Goal: Transaction & Acquisition: Purchase product/service

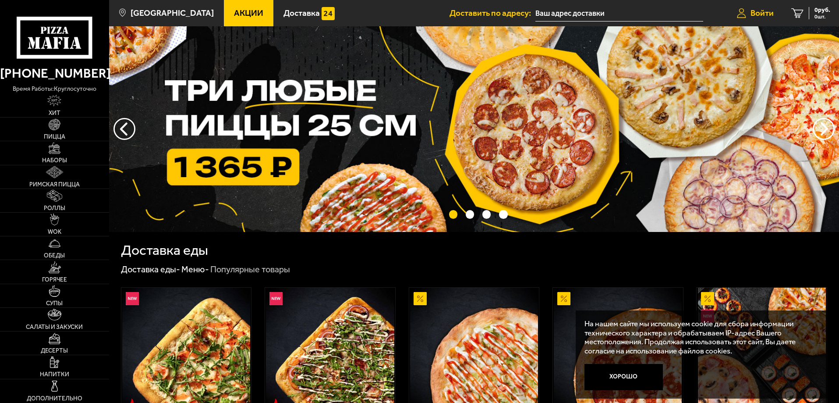
click at [758, 14] on span "Войти" at bounding box center [762, 13] width 23 height 8
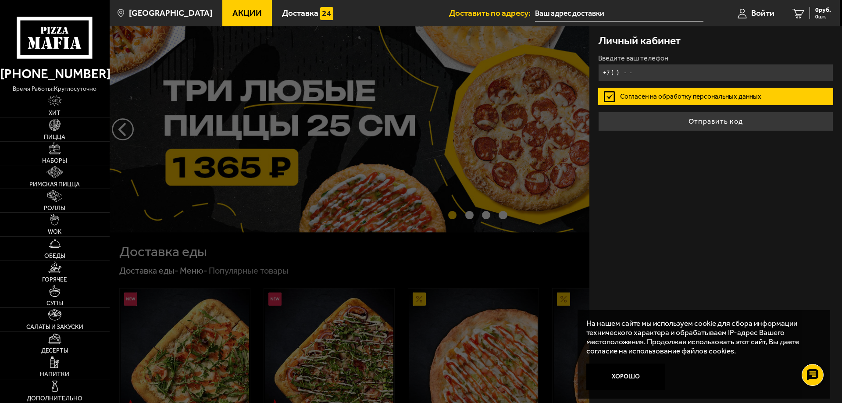
click at [666, 76] on input "+7 ( ) - -" at bounding box center [715, 72] width 235 height 17
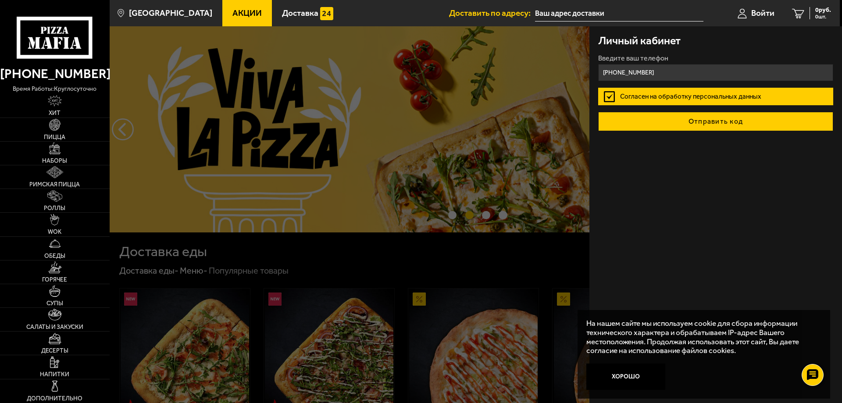
type input "+7 (911) 163-64-72"
click at [688, 127] on button "Отправить код" at bounding box center [715, 121] width 235 height 19
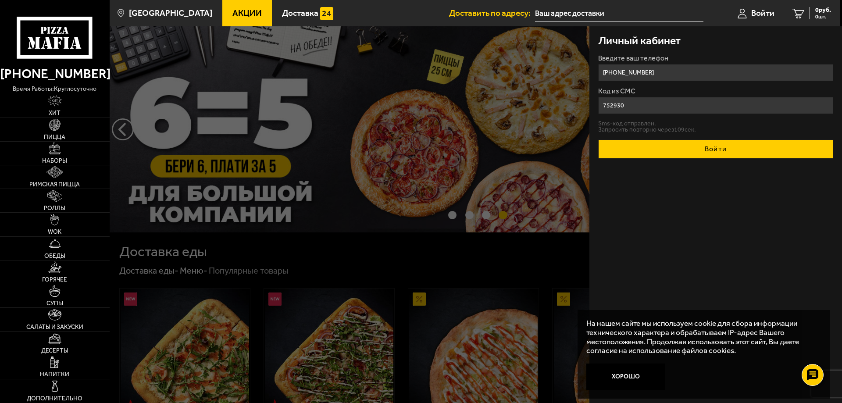
type input "752930"
click at [690, 156] on button "Войти" at bounding box center [715, 148] width 235 height 19
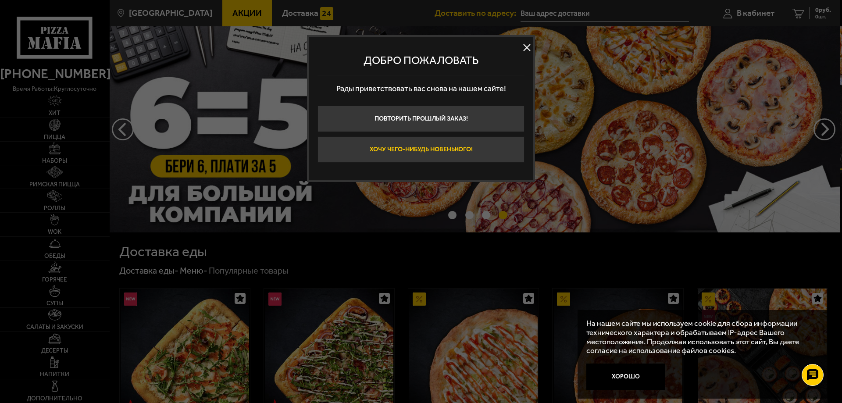
click at [468, 154] on button "Хочу чего-нибудь новенького!" at bounding box center [420, 149] width 207 height 26
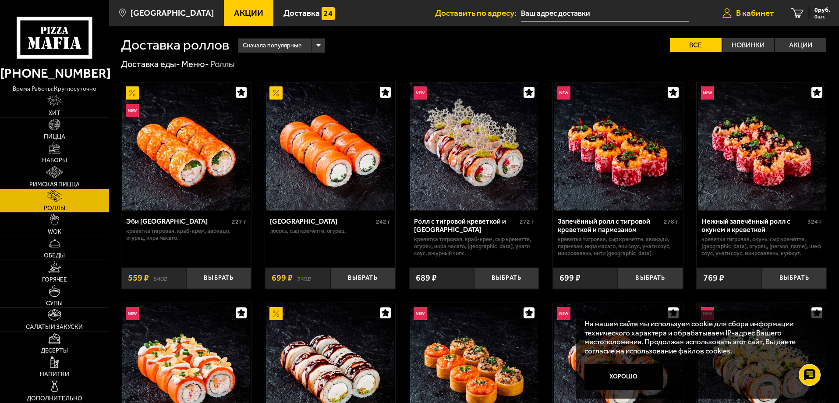
click at [747, 14] on span "В кабинет" at bounding box center [755, 13] width 38 height 8
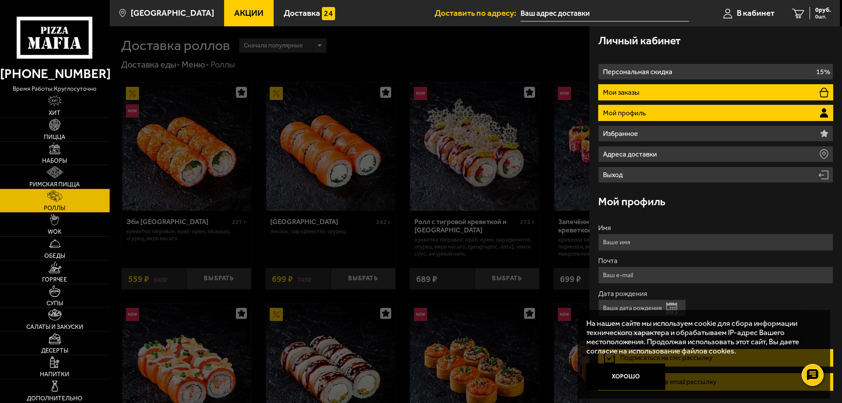
click at [603, 93] on p "Мои заказы" at bounding box center [622, 92] width 39 height 7
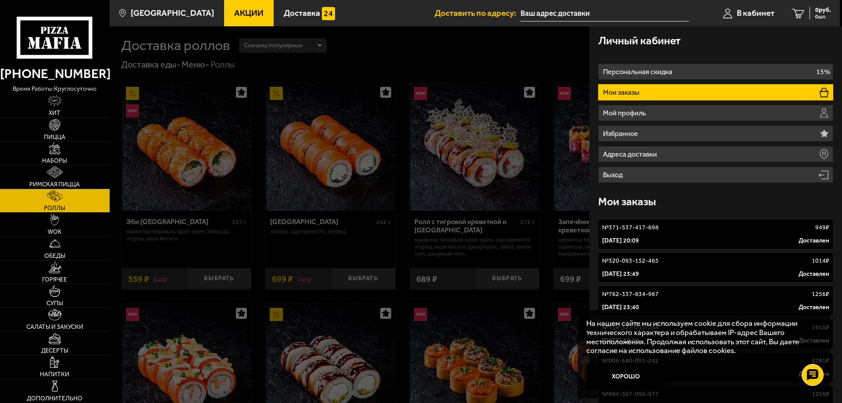
click at [626, 236] on p "[DATE] 20:09" at bounding box center [620, 240] width 37 height 9
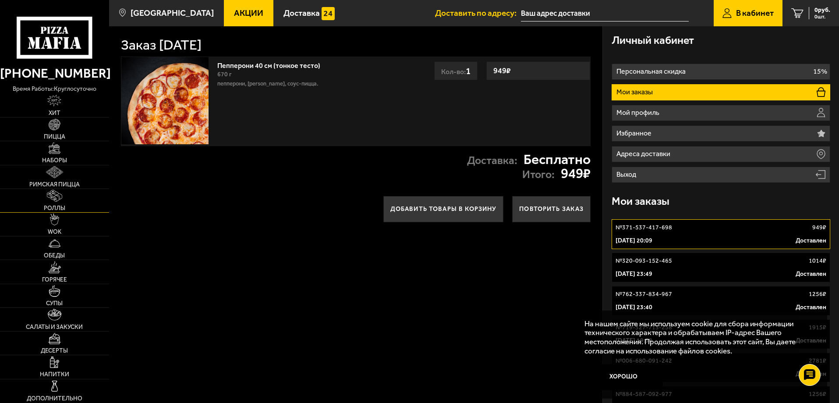
click at [53, 193] on img at bounding box center [54, 196] width 15 height 12
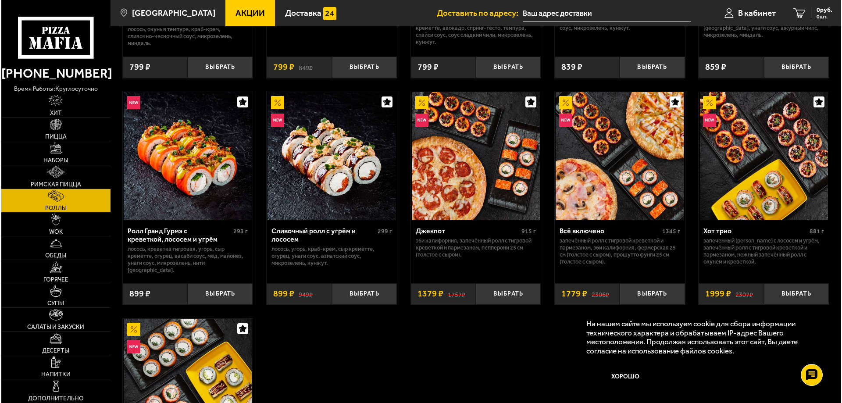
scroll to position [438, 0]
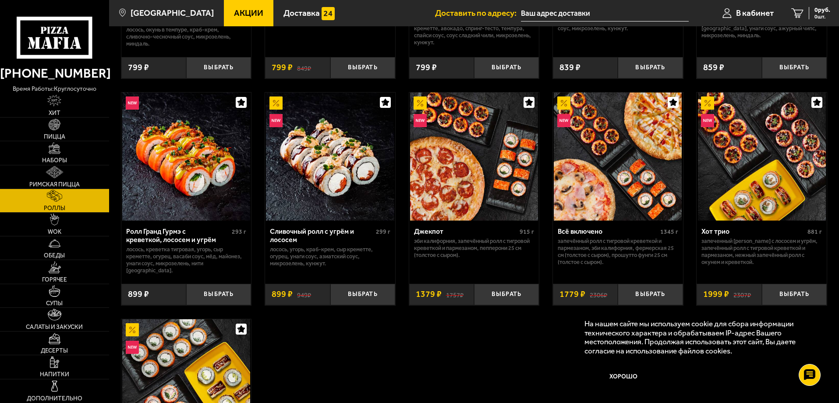
click at [469, 174] on img at bounding box center [474, 156] width 128 height 128
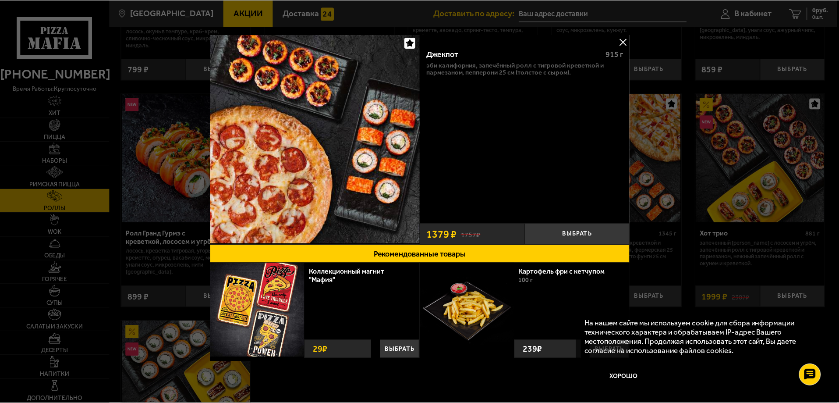
scroll to position [3, 0]
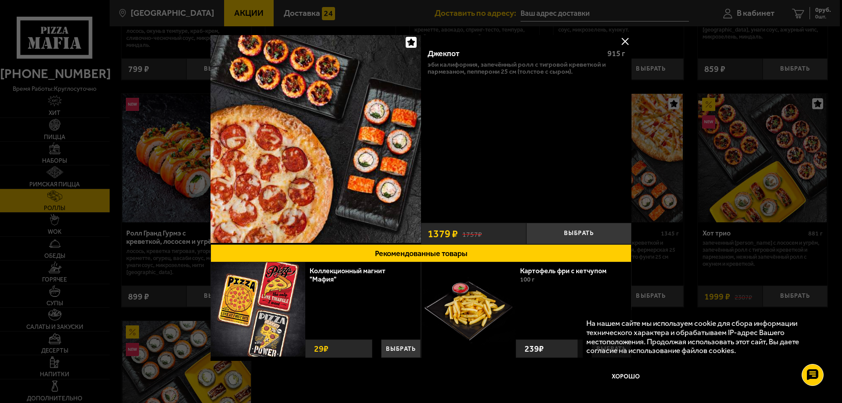
click at [625, 38] on button at bounding box center [624, 41] width 13 height 13
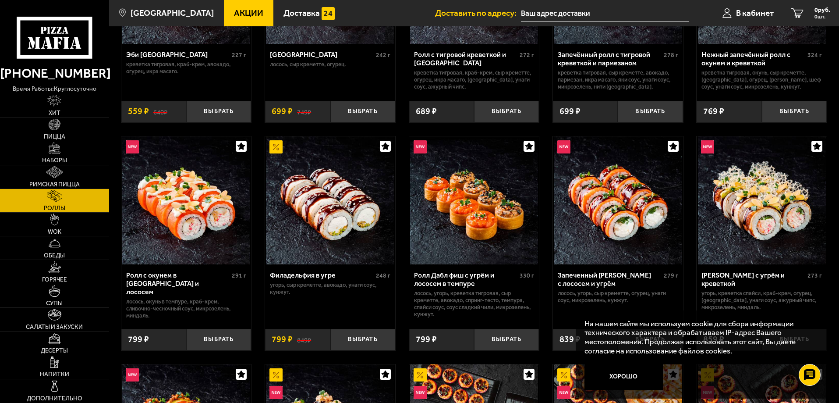
scroll to position [175, 0]
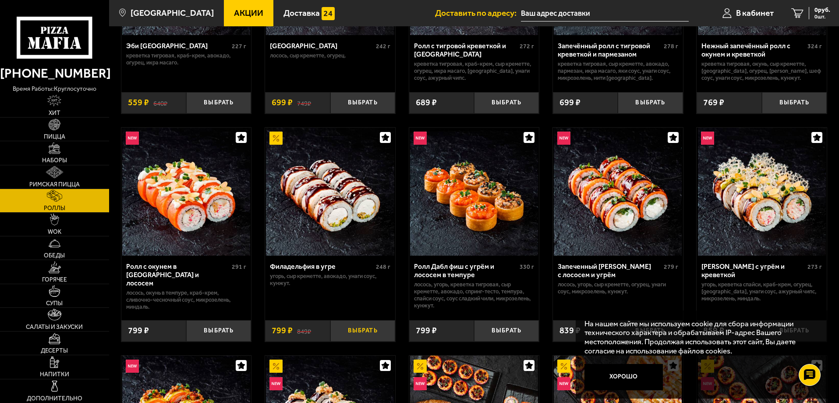
click at [353, 333] on button "Выбрать" at bounding box center [362, 330] width 65 height 21
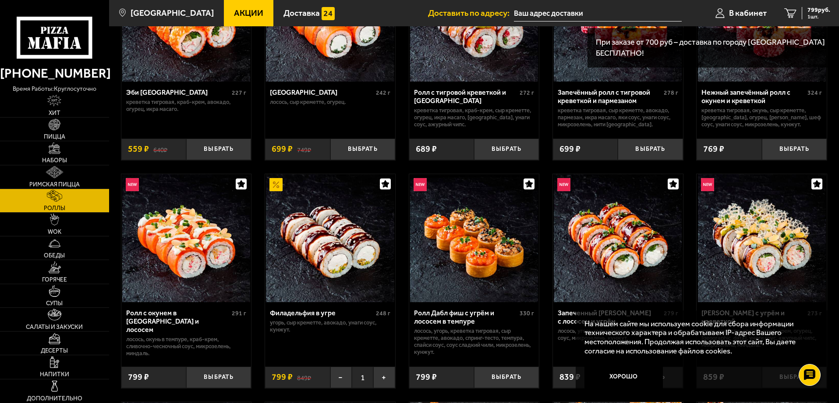
scroll to position [44, 0]
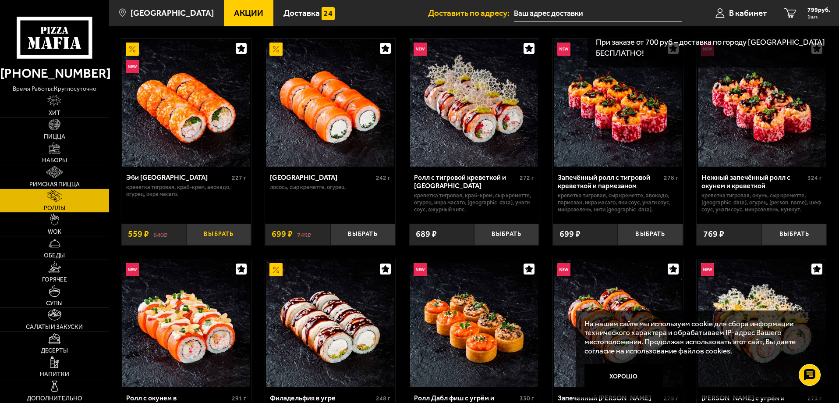
click at [227, 237] on button "Выбрать" at bounding box center [218, 234] width 65 height 21
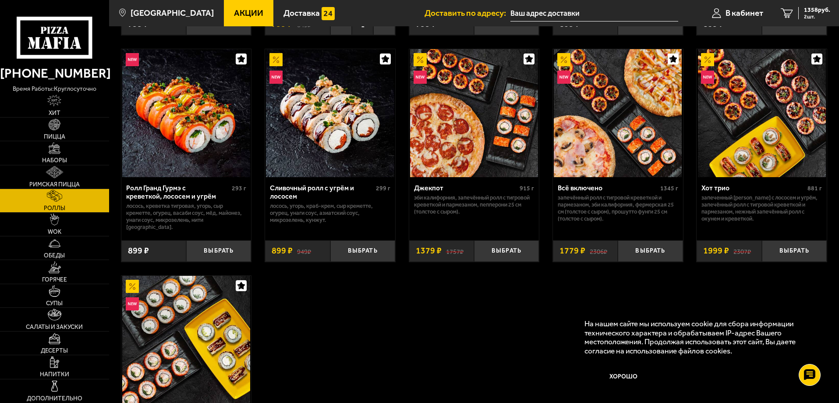
scroll to position [482, 0]
drag, startPoint x: 502, startPoint y: 243, endPoint x: 576, endPoint y: 299, distance: 92.9
click at [504, 244] on button "Выбрать" at bounding box center [506, 250] width 65 height 21
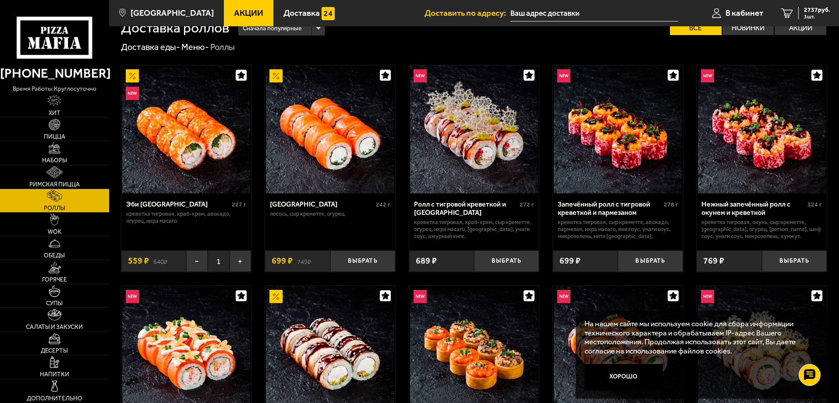
scroll to position [0, 0]
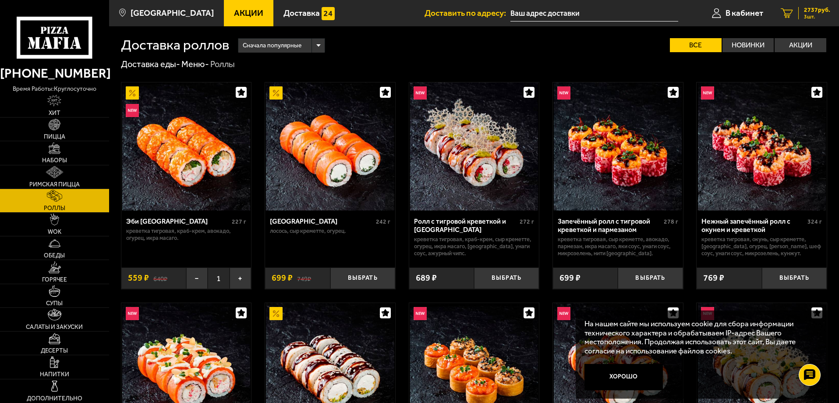
click at [813, 14] on span "3 шт." at bounding box center [817, 16] width 26 height 5
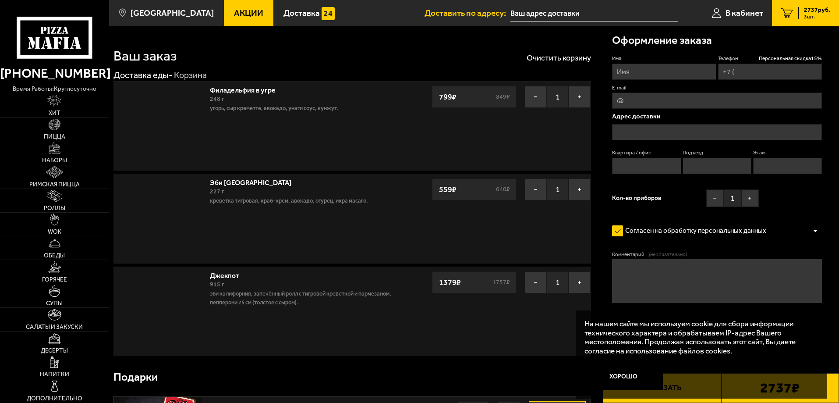
type input "+7 (911) 163-64-72"
type input "[STREET_ADDRESS]"
type input "61"
type input "3"
type input "7"
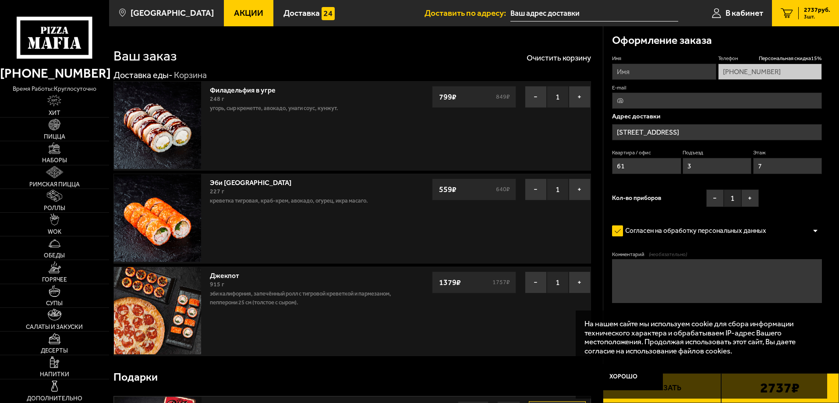
click at [649, 76] on input "Имя" at bounding box center [664, 72] width 104 height 16
type input "Андрей Никифоров"
type input "zakkollen@gmail.com"
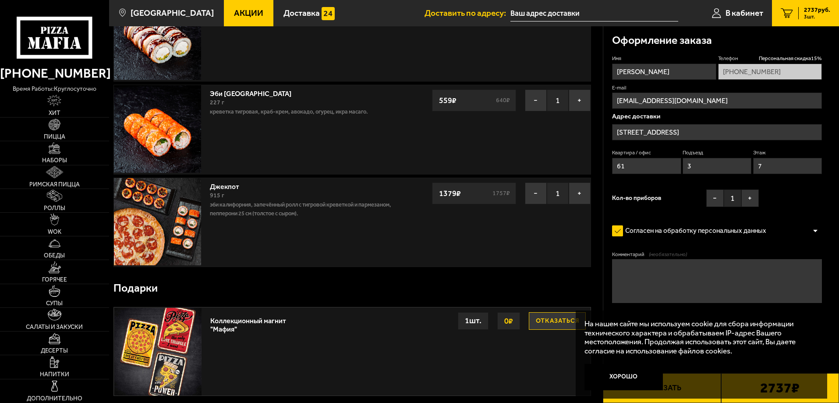
scroll to position [131, 0]
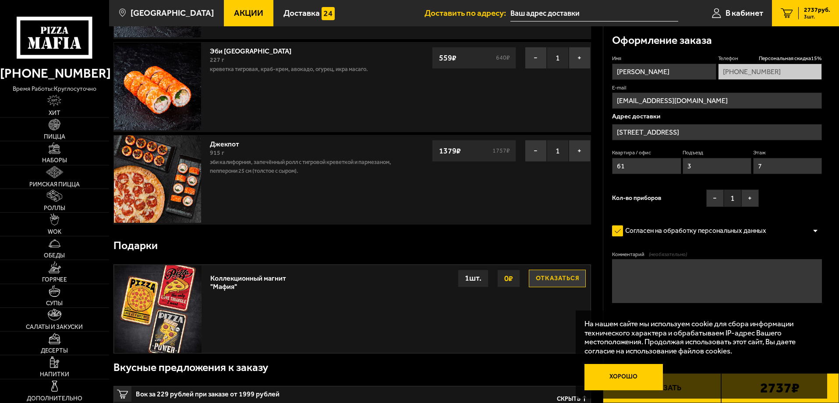
click at [629, 384] on button "Хорошо" at bounding box center [624, 377] width 79 height 26
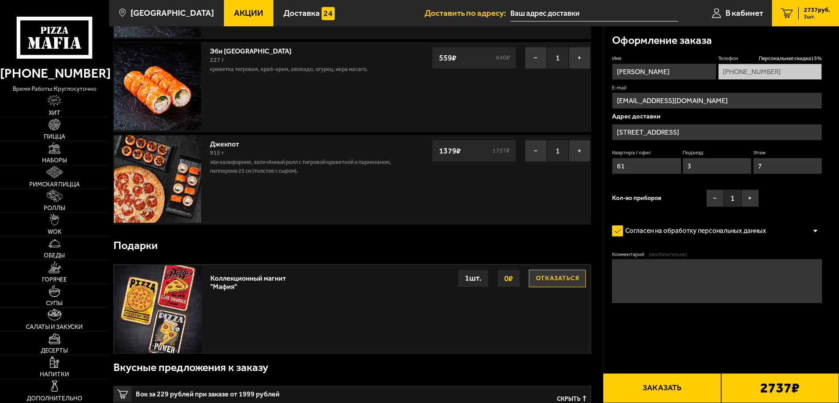
click at [575, 279] on button "Отказаться" at bounding box center [557, 279] width 57 height 18
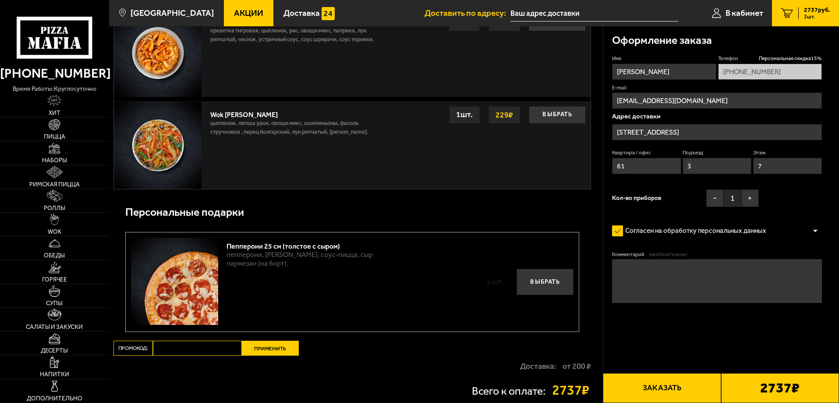
scroll to position [920, 0]
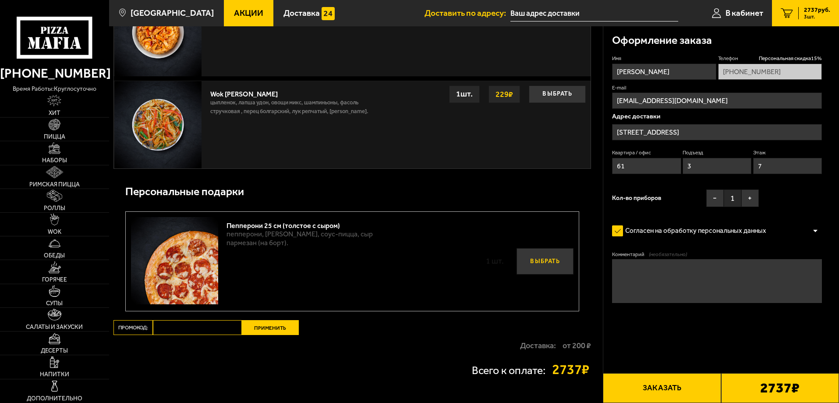
click at [545, 266] on button "Выбрать" at bounding box center [545, 261] width 57 height 26
click at [529, 261] on button "−" at bounding box center [530, 261] width 18 height 18
click at [567, 263] on button "Выбрать" at bounding box center [545, 261] width 57 height 26
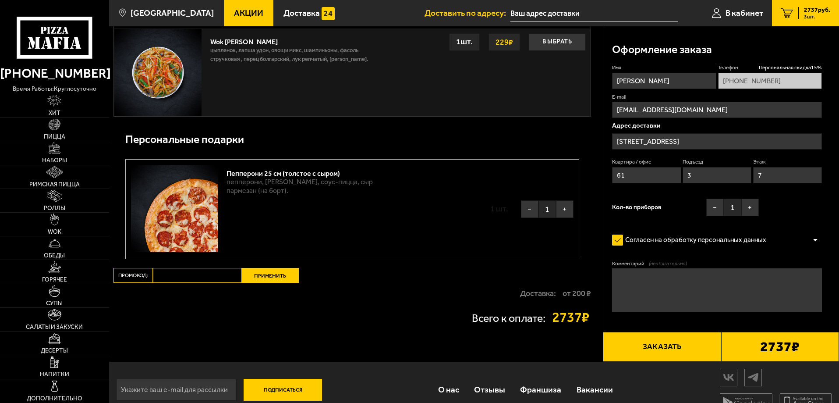
scroll to position [991, 0]
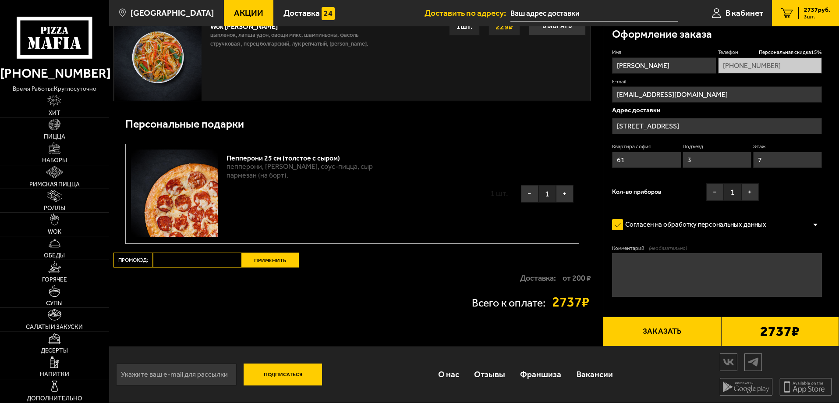
click at [666, 335] on button "Заказать" at bounding box center [662, 331] width 118 height 30
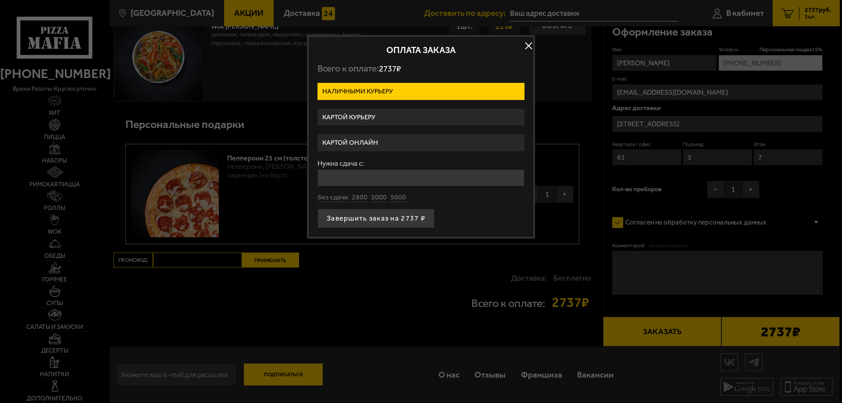
click at [396, 121] on label "Картой курьеру" at bounding box center [420, 117] width 207 height 17
click at [0, 0] on input "Картой курьеру" at bounding box center [0, 0] width 0 height 0
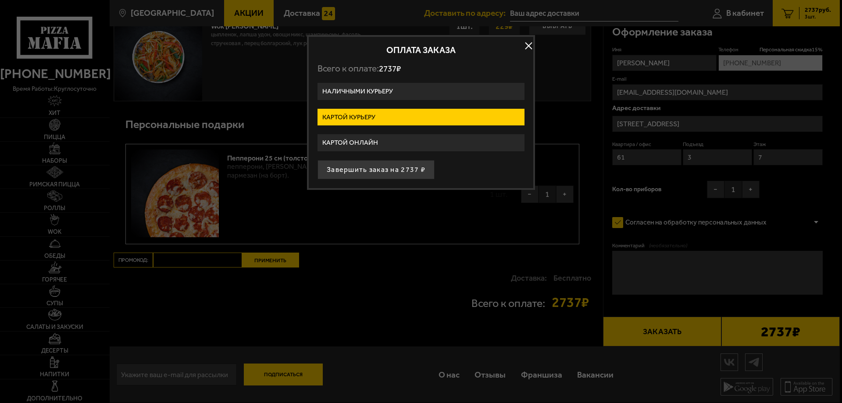
click at [521, 48] on h2 "Оплата заказа" at bounding box center [420, 50] width 207 height 9
click at [530, 46] on button "button" at bounding box center [528, 45] width 13 height 13
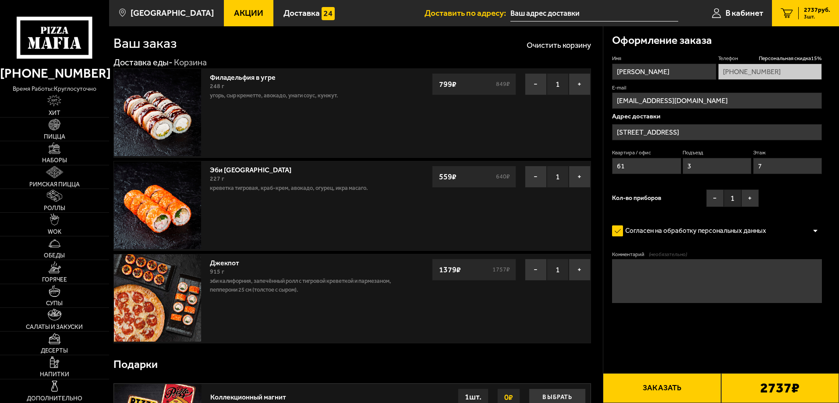
scroll to position [0, 0]
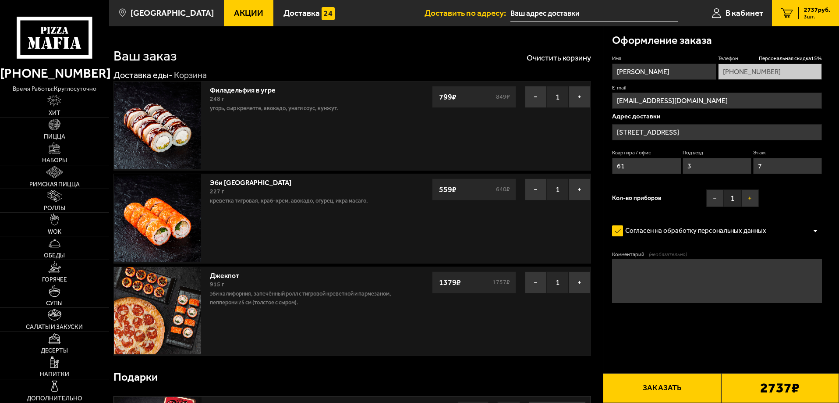
click at [745, 205] on button "+" at bounding box center [751, 198] width 18 height 18
click at [745, 204] on button "+" at bounding box center [751, 198] width 18 height 18
click at [682, 383] on button "Заказать" at bounding box center [662, 388] width 118 height 30
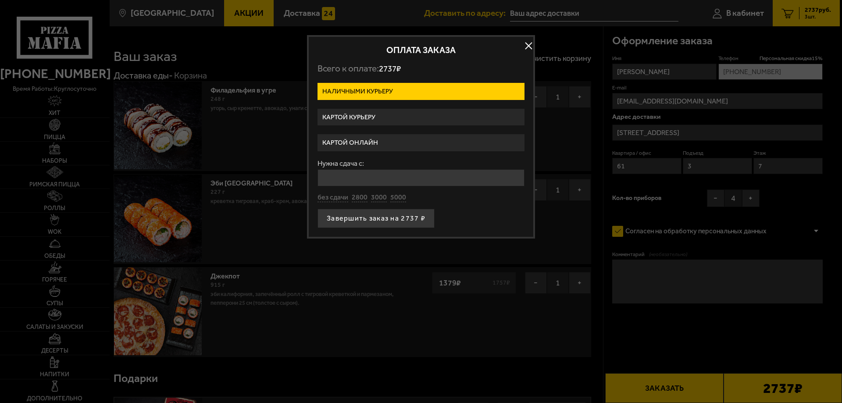
click at [380, 122] on label "Картой курьеру" at bounding box center [420, 117] width 207 height 17
click at [0, 0] on input "Картой курьеру" at bounding box center [0, 0] width 0 height 0
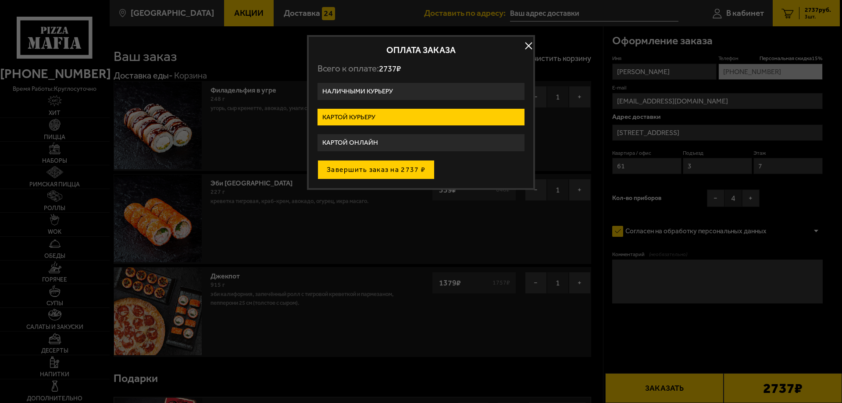
click at [407, 174] on button "Завершить заказ на 2737 ₽" at bounding box center [375, 169] width 117 height 19
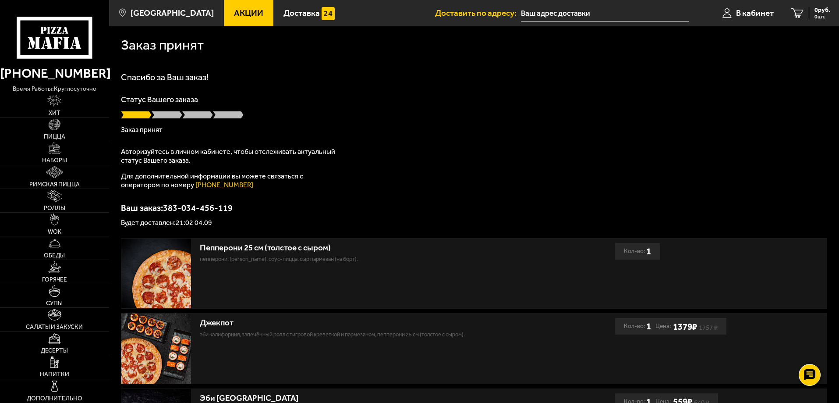
click at [190, 47] on h1 "Заказ принят" at bounding box center [162, 45] width 83 height 14
drag, startPoint x: 125, startPoint y: 42, endPoint x: 265, endPoint y: 67, distance: 142.0
click at [241, 47] on div "Заказ принят" at bounding box center [474, 45] width 707 height 14
click at [296, 88] on div "Спасибо за Ваш заказ! Статус Вашего заказа Заказ принят Авторизуйтесь в личном …" at bounding box center [474, 149] width 707 height 153
click at [547, 14] on input "text" at bounding box center [605, 13] width 168 height 16
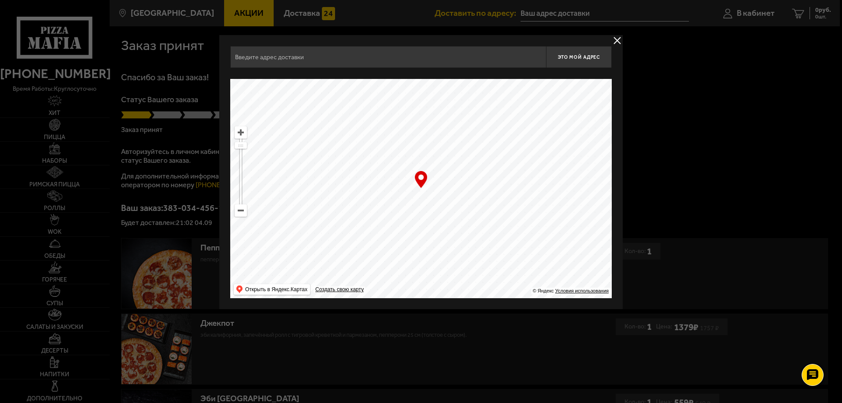
click at [618, 38] on button "delivery type" at bounding box center [616, 40] width 11 height 11
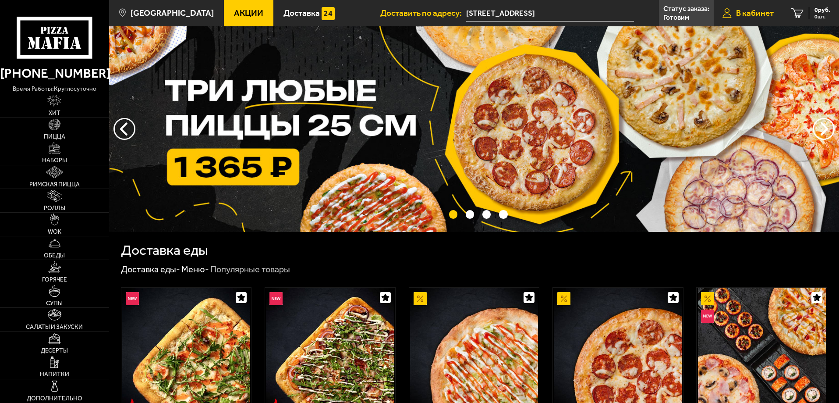
click at [750, 20] on link "В кабинет" at bounding box center [748, 13] width 69 height 26
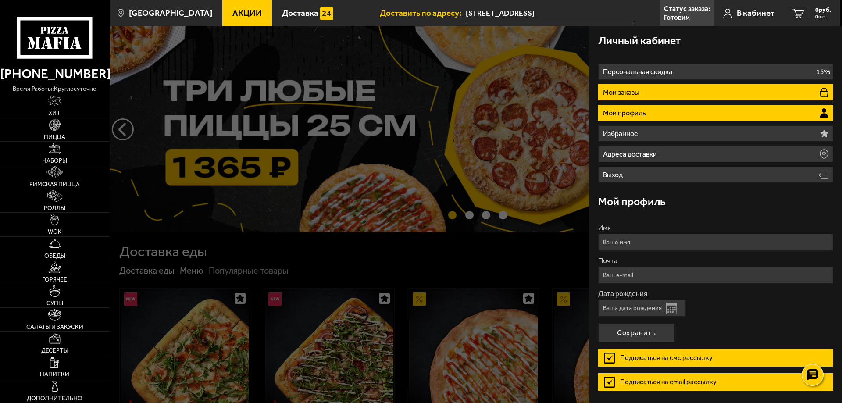
click at [647, 92] on li "Мои заказы" at bounding box center [715, 92] width 235 height 16
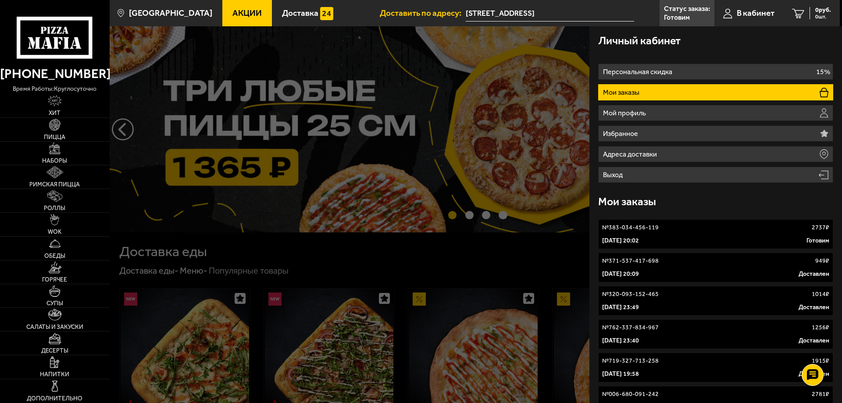
click at [668, 240] on div "[DATE] 20:02 Готовим" at bounding box center [715, 240] width 227 height 9
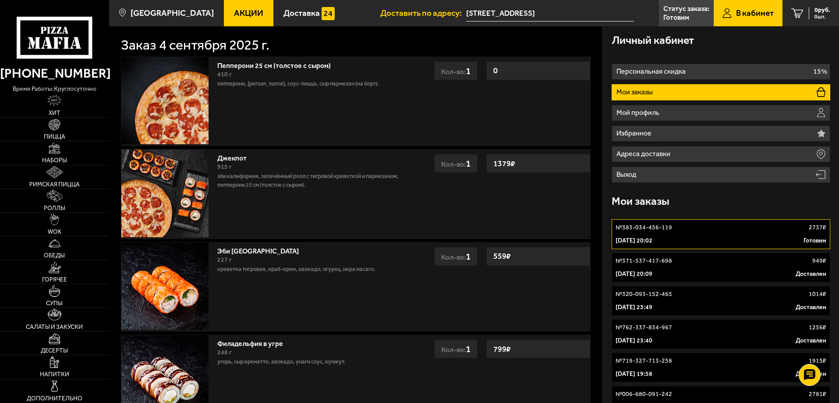
click at [234, 12] on span "Акции" at bounding box center [248, 13] width 29 height 8
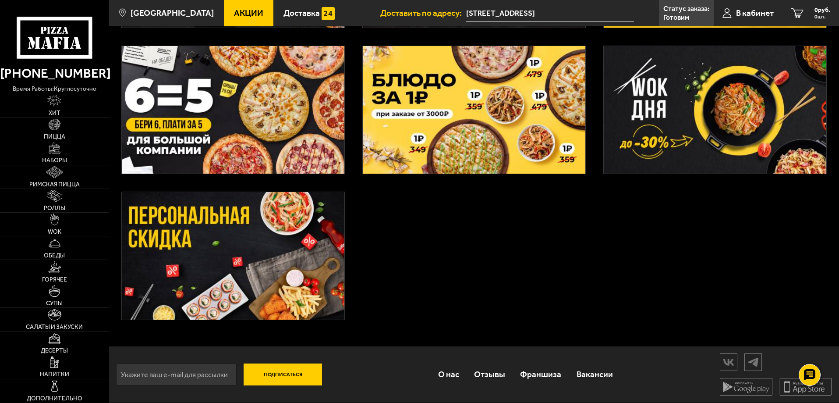
scroll to position [330, 0]
click at [320, 279] on img at bounding box center [233, 256] width 223 height 128
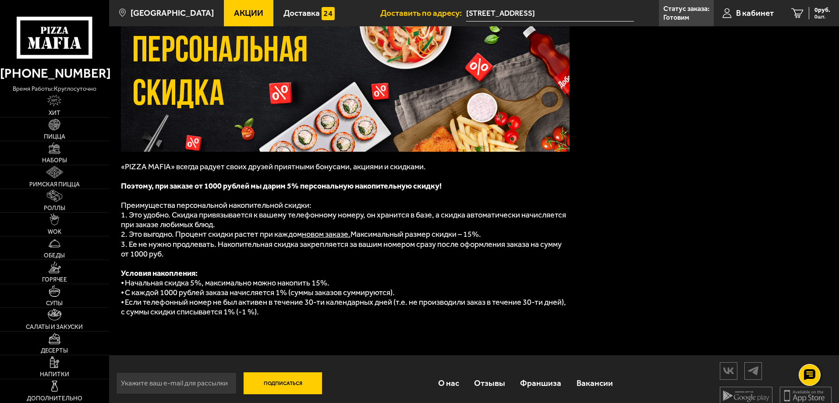
scroll to position [69, 0]
